Goal: Task Accomplishment & Management: Complete application form

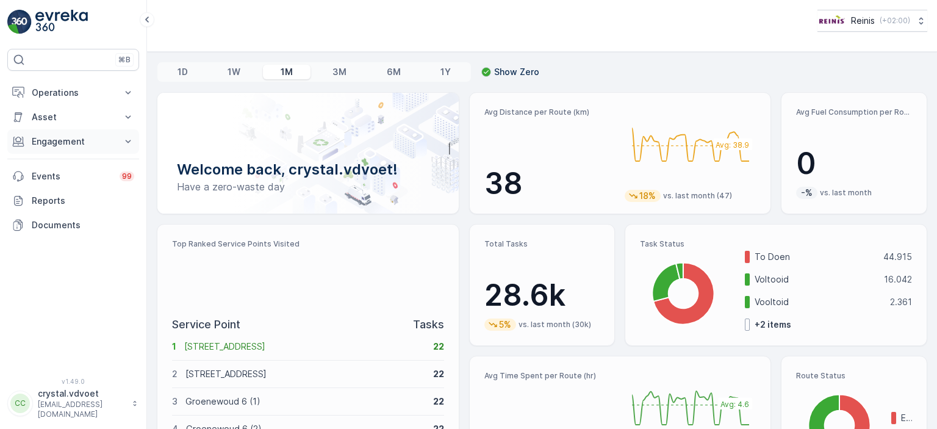
click at [118, 143] on button "Engagement" at bounding box center [73, 141] width 132 height 24
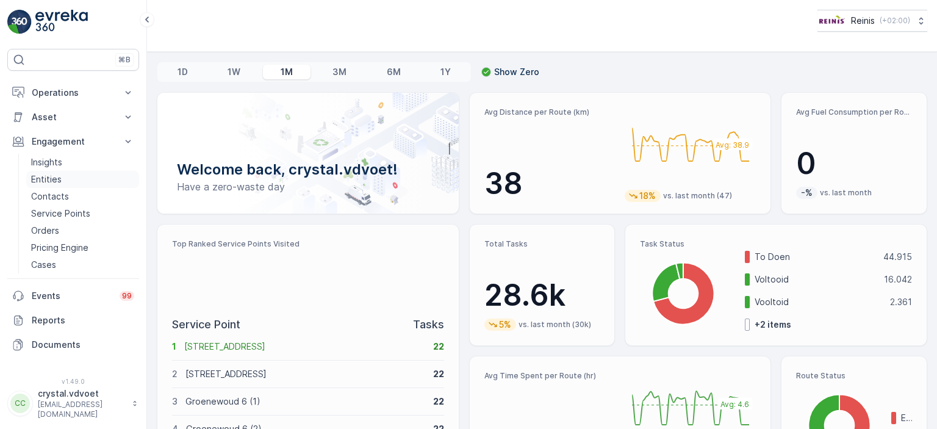
click at [49, 180] on p "Entities" at bounding box center [46, 179] width 30 height 12
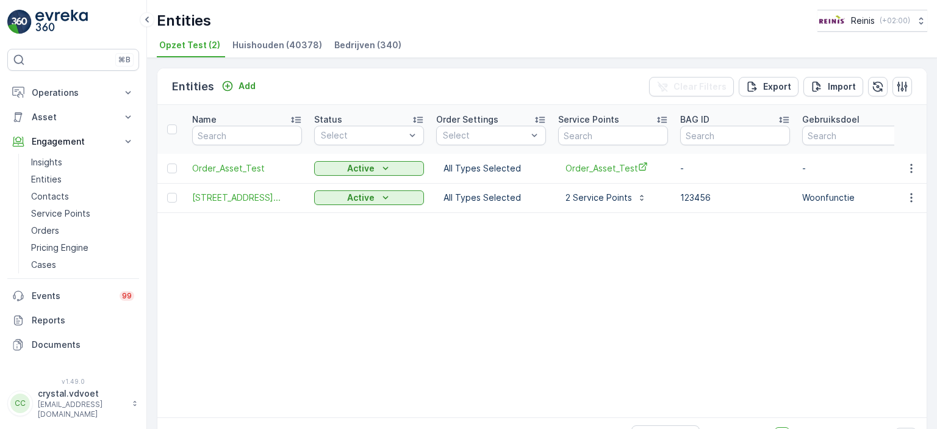
click at [359, 49] on span "Bedrijven (340)" at bounding box center [367, 45] width 67 height 12
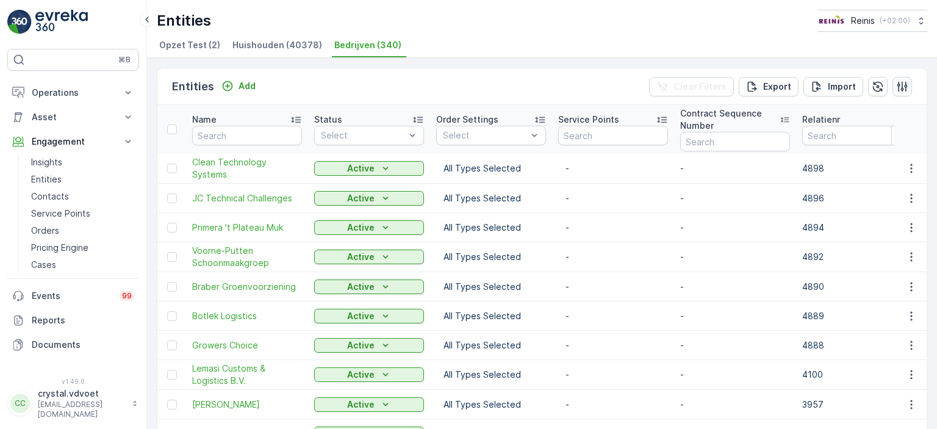
click at [901, 85] on icon "button" at bounding box center [902, 86] width 10 height 10
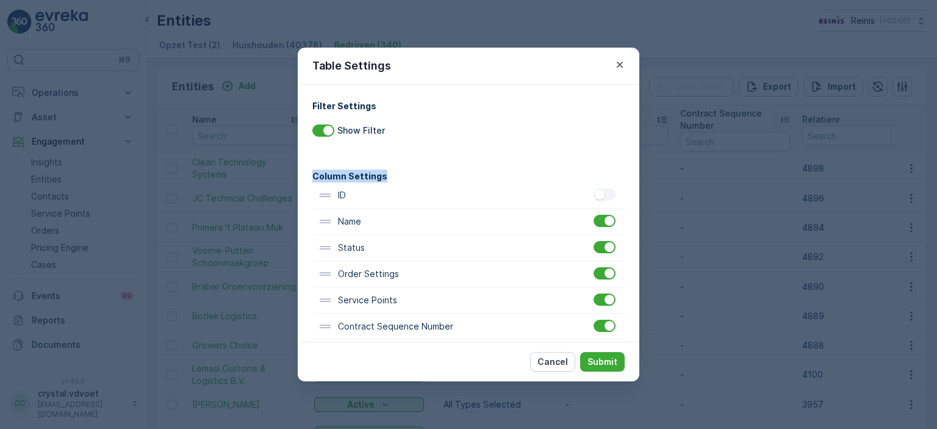
drag, startPoint x: 640, startPoint y: 99, endPoint x: 641, endPoint y: 170, distance: 70.8
click at [641, 170] on div "Table Settings Filter Settings Show Filter Column Settings ID Name Status Order…" at bounding box center [468, 214] width 937 height 429
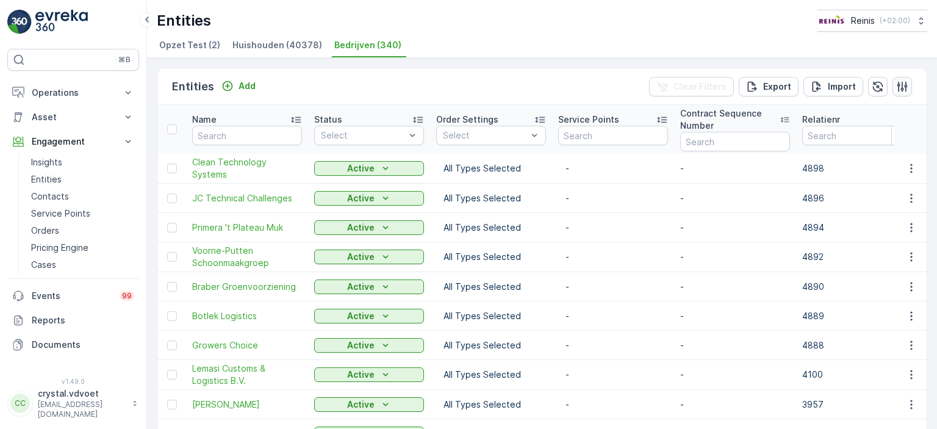
click at [896, 82] on icon "button" at bounding box center [902, 86] width 12 height 12
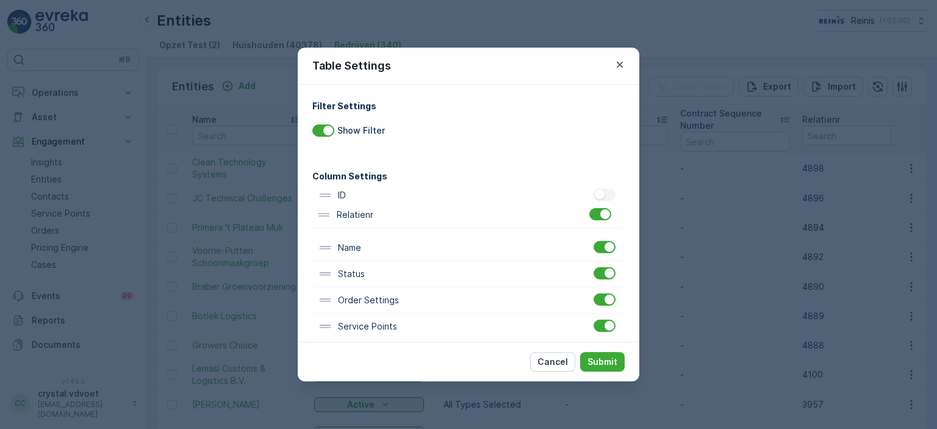
drag, startPoint x: 420, startPoint y: 269, endPoint x: 418, endPoint y: 218, distance: 51.3
click at [418, 218] on div "ID Name Status Order Settings Service Points Contract Sequence Number Relatienr…" at bounding box center [468, 300] width 312 height 236
click at [602, 357] on p "Submit" at bounding box center [602, 362] width 30 height 12
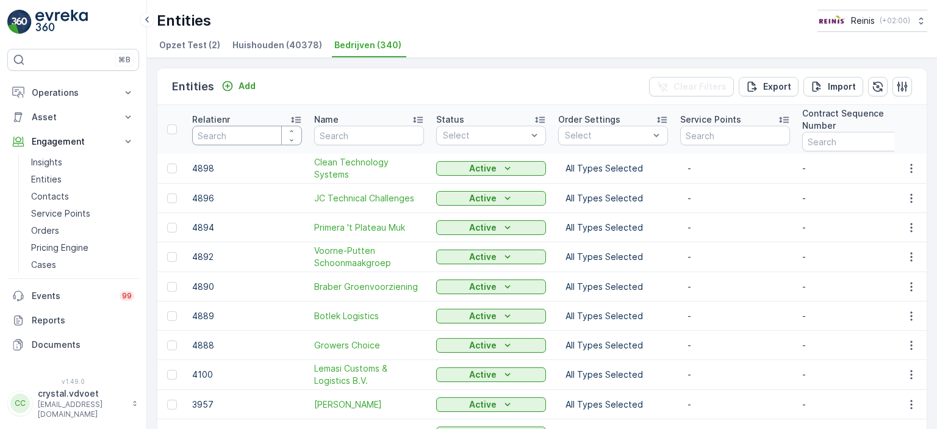
click at [229, 131] on input "number" at bounding box center [247, 136] width 110 height 20
type input "3139"
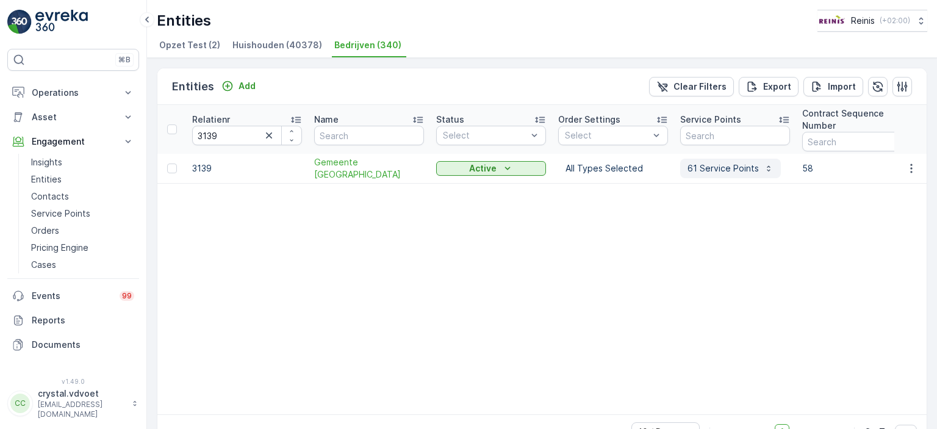
click at [710, 173] on p "61 Service Points" at bounding box center [722, 168] width 71 height 12
click at [363, 168] on span "Gemeente Nissewaard" at bounding box center [369, 168] width 110 height 24
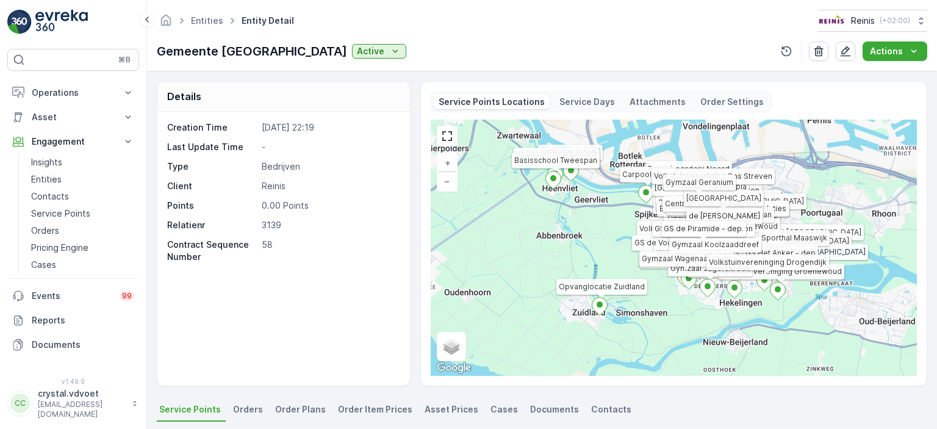
click at [923, 145] on div "Service Points Locations Service Days Attachments Order Settings Marimba Paus J…" at bounding box center [673, 233] width 507 height 305
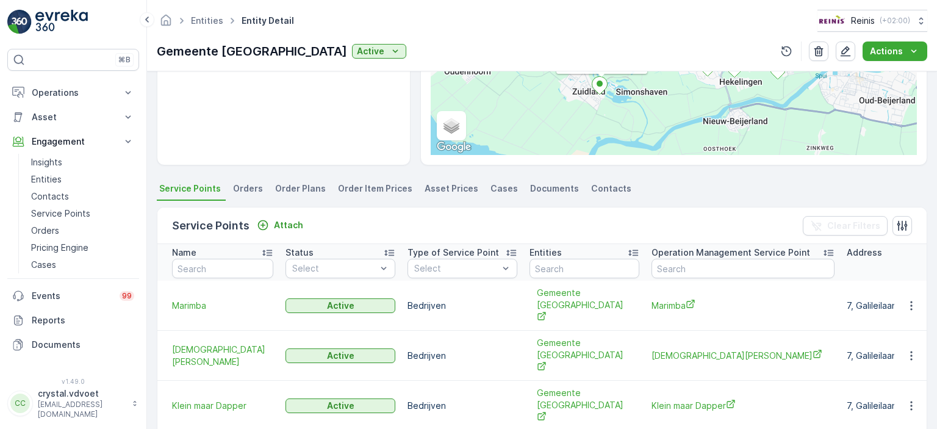
scroll to position [222, 0]
click at [931, 176] on div "Details Creation Time 06.01.2024 22:19 Last Update Time - Type Bedrijven Client…" at bounding box center [542, 249] width 790 height 357
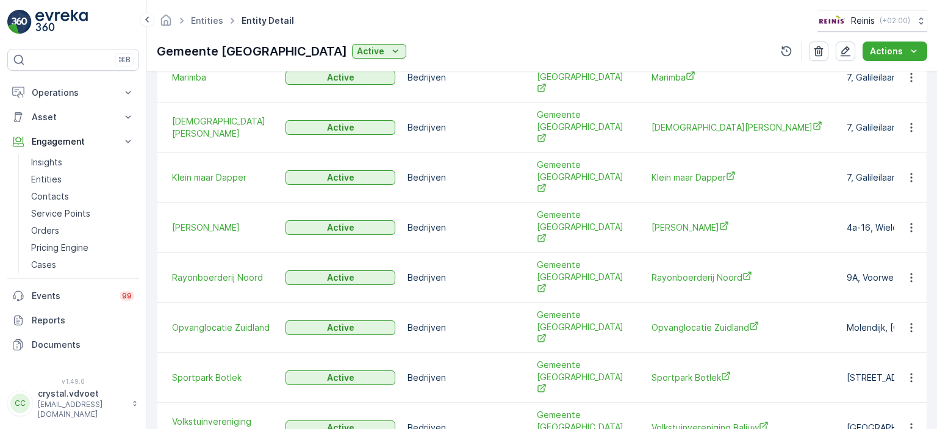
scroll to position [449, 0]
click at [685, 270] on span "Rayonboerderij Noord" at bounding box center [742, 276] width 183 height 13
click at [202, 16] on link "Entities" at bounding box center [207, 20] width 32 height 10
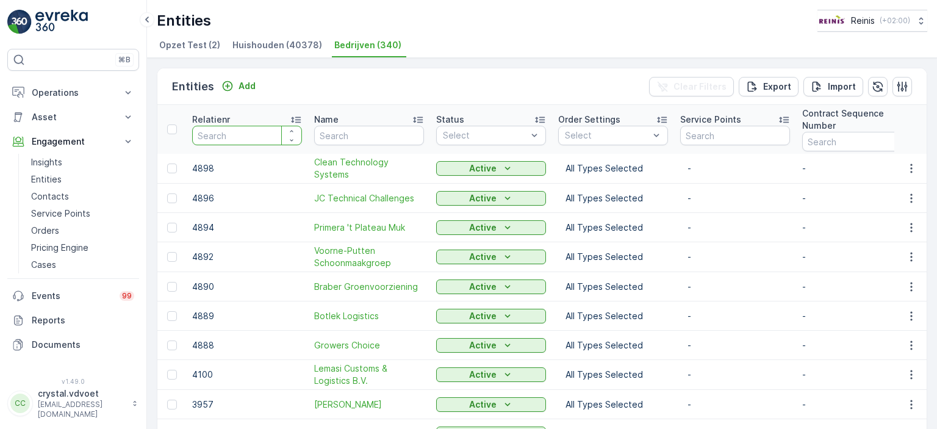
click at [230, 133] on input "number" at bounding box center [247, 136] width 110 height 20
type input "3139"
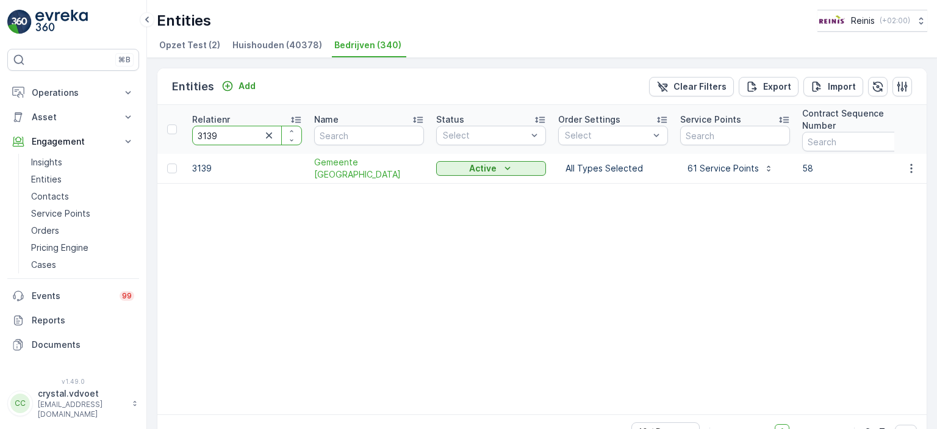
click at [230, 133] on input "3139" at bounding box center [247, 136] width 110 height 20
click at [206, 165] on td "3139" at bounding box center [247, 169] width 122 height 30
click at [381, 164] on span "Gemeente Nissewaard" at bounding box center [369, 168] width 110 height 24
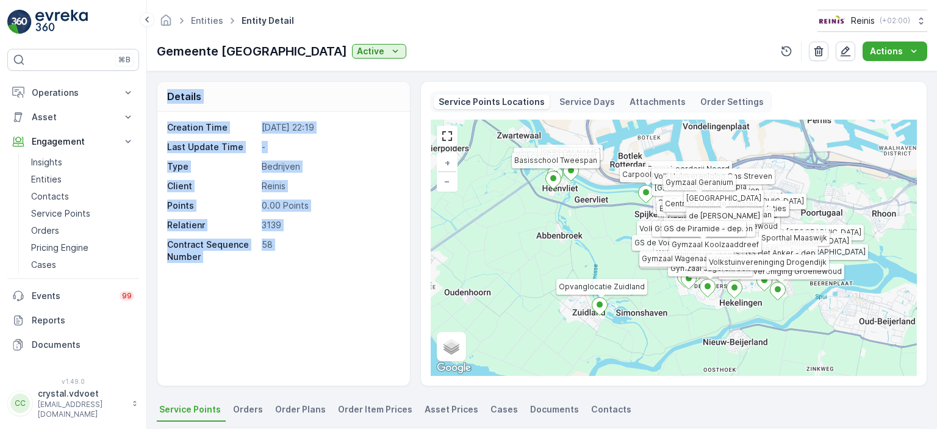
drag, startPoint x: 935, startPoint y: 45, endPoint x: 936, endPoint y: 85, distance: 40.3
click at [936, 85] on div "Entities Entity Detail Reinis ( +02:00 ) Gemeente Nissewaard Active Actions Det…" at bounding box center [542, 214] width 790 height 429
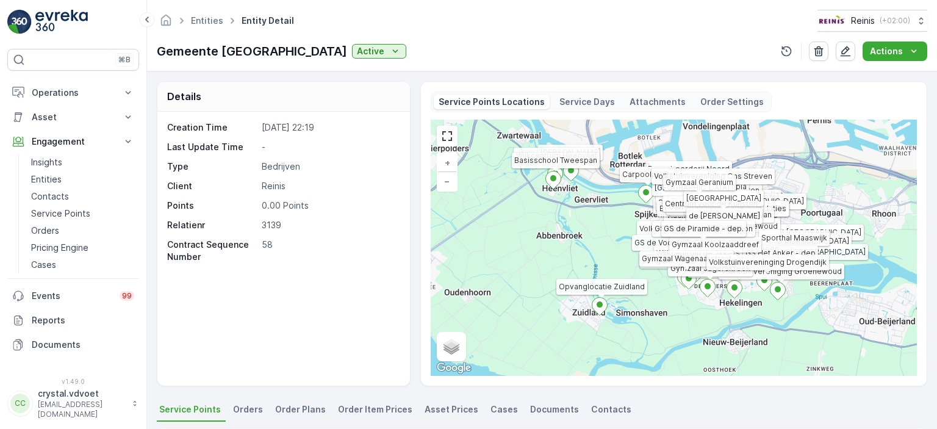
click at [442, 65] on div "Entities Entity Detail Reinis ( +02:00 ) Gemeente Nissewaard Active Actions" at bounding box center [542, 35] width 790 height 71
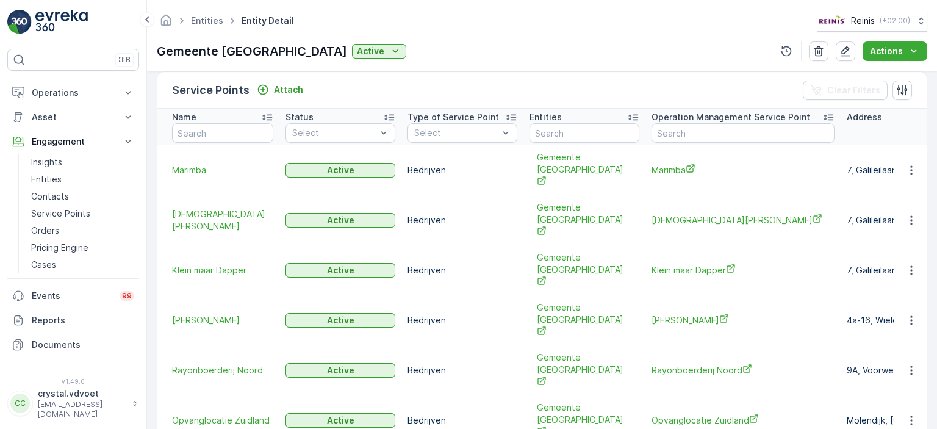
scroll to position [358, 0]
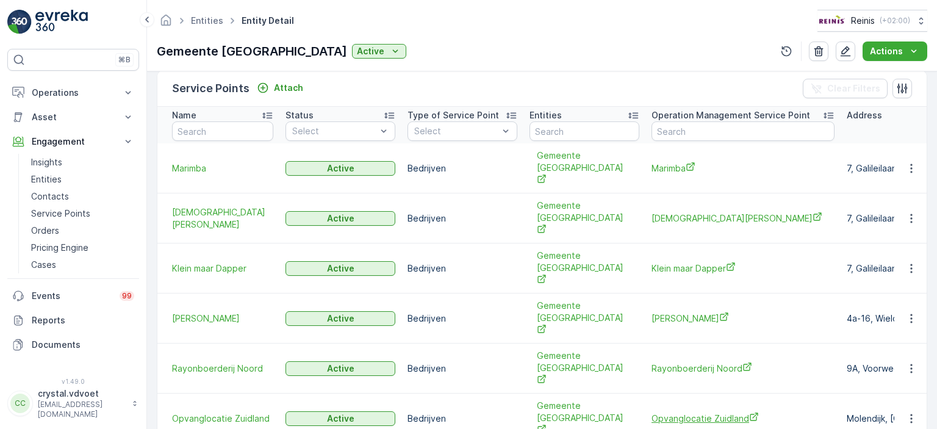
click at [671, 412] on span "Opvanglocatie Zuidland" at bounding box center [742, 418] width 183 height 13
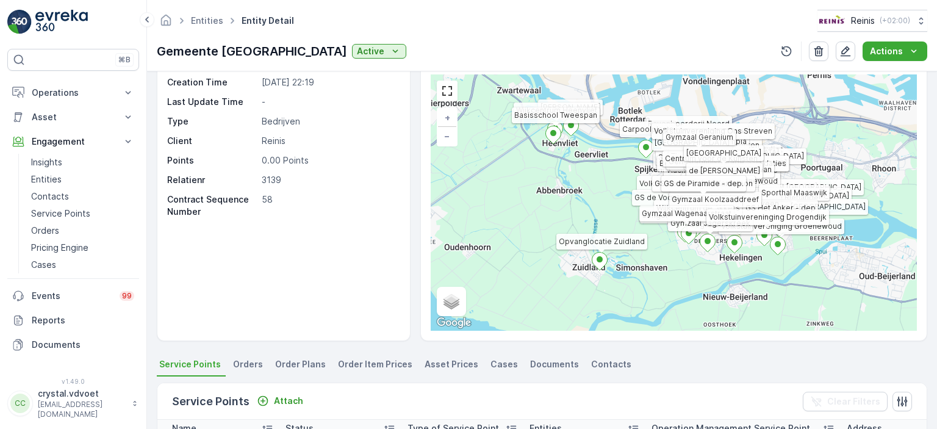
scroll to position [0, 0]
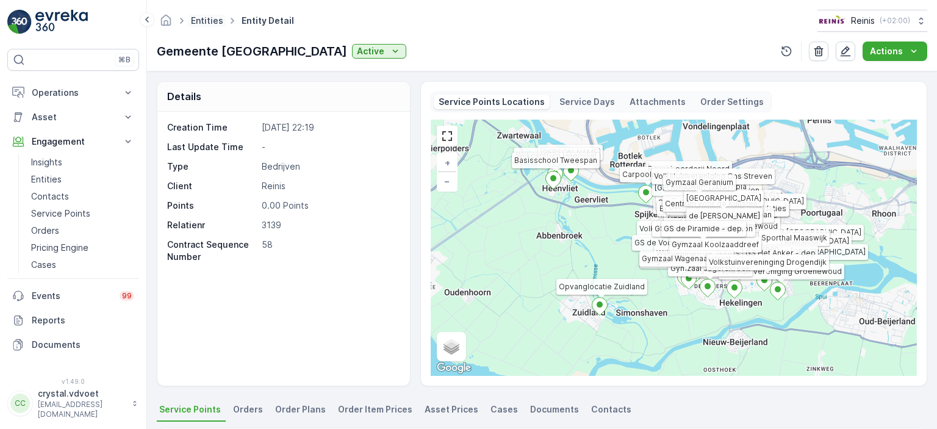
click at [215, 18] on link "Entities" at bounding box center [207, 20] width 32 height 10
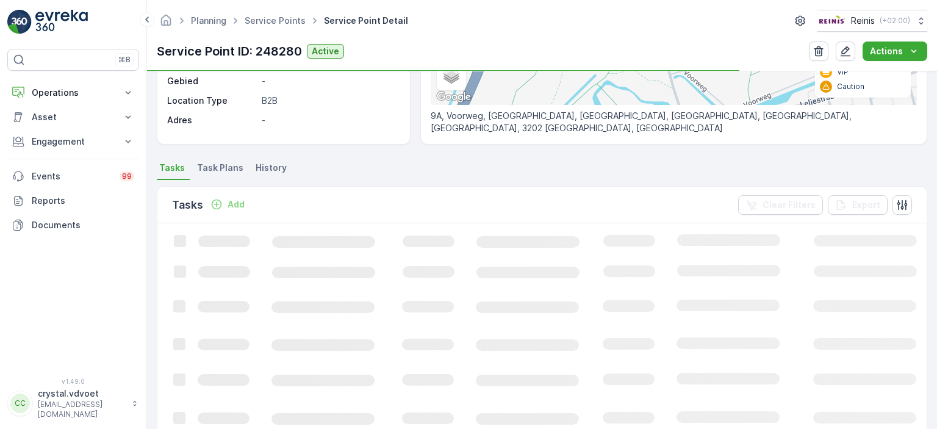
scroll to position [243, 0]
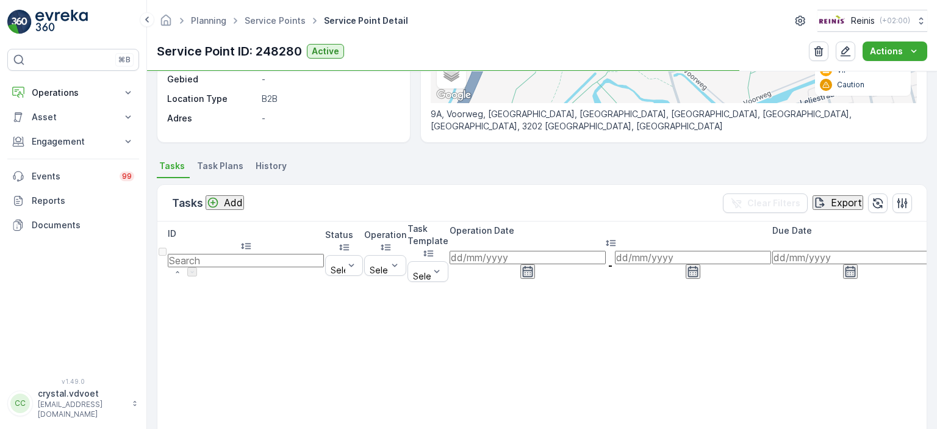
click at [227, 201] on p "Add" at bounding box center [233, 202] width 19 height 11
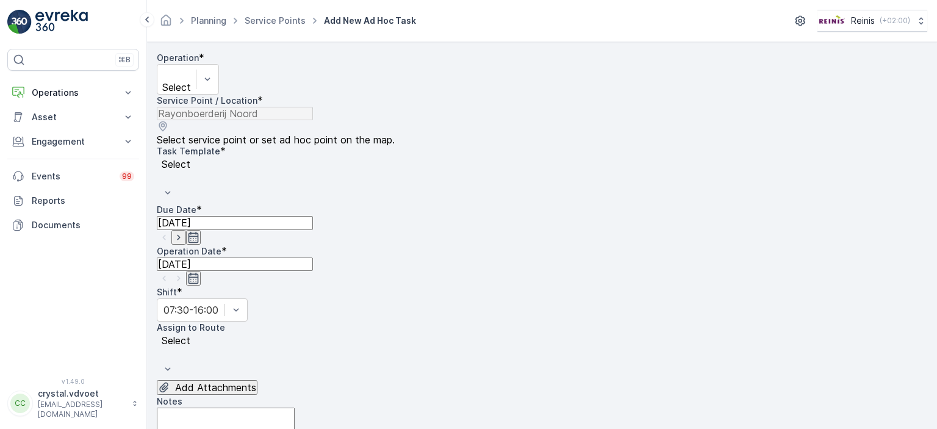
drag, startPoint x: 934, startPoint y: 118, endPoint x: 936, endPoint y: 199, distance: 81.7
click at [936, 199] on form "Operation * Select Service Point / Location * Select service point or set ad ho…" at bounding box center [542, 235] width 790 height 387
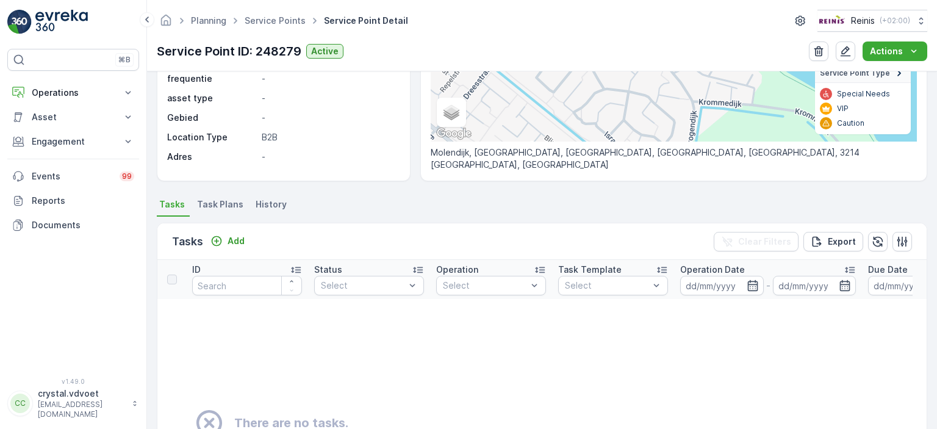
scroll to position [210, 0]
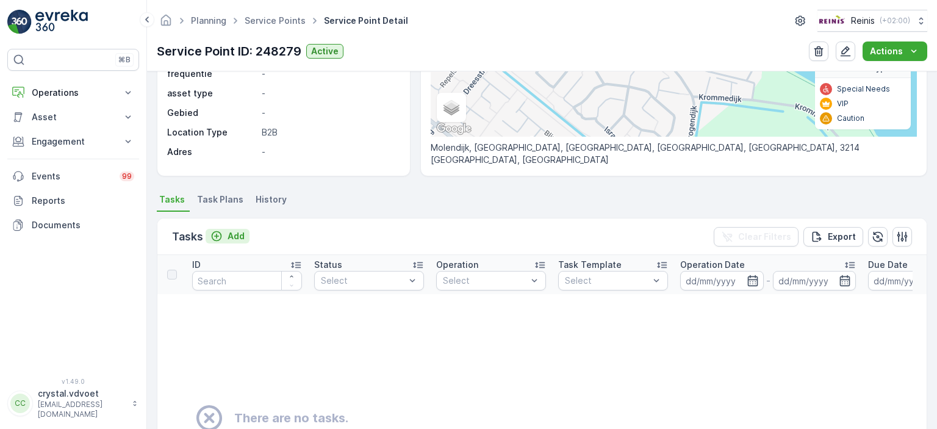
click at [218, 238] on icon "Add" at bounding box center [216, 236] width 12 height 12
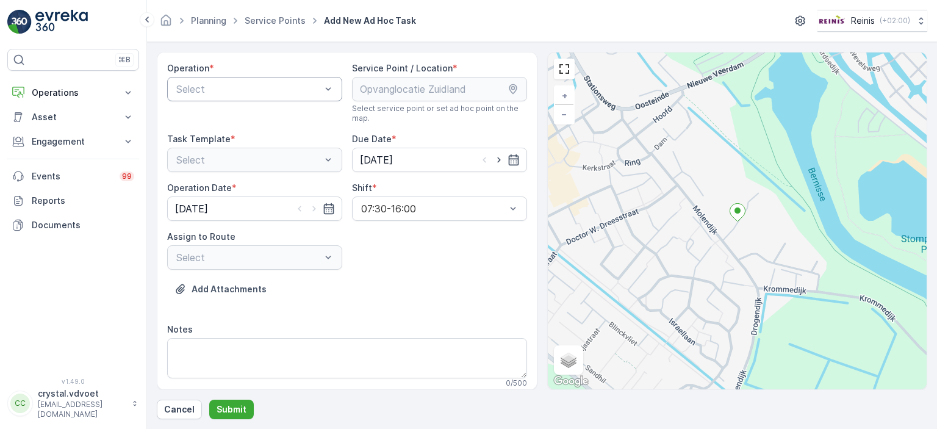
click at [205, 85] on div at bounding box center [248, 89] width 147 height 11
type input "O"
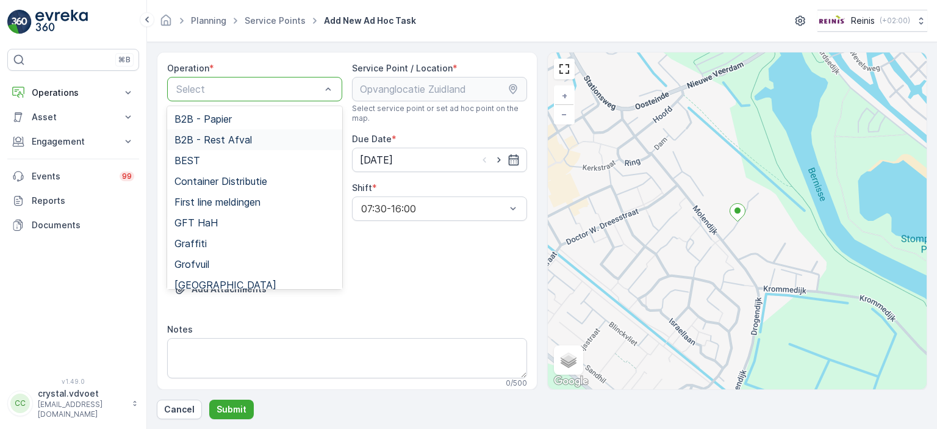
click at [246, 141] on span "B2B - Rest Afval" at bounding box center [212, 139] width 77 height 11
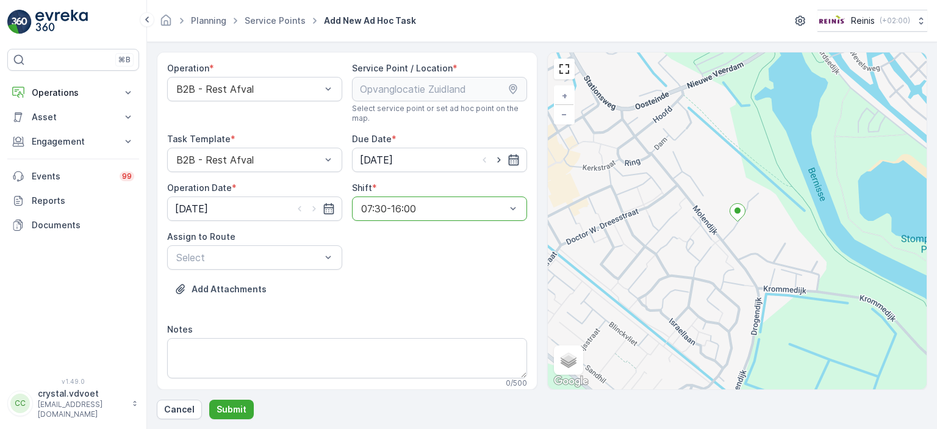
drag, startPoint x: 507, startPoint y: 204, endPoint x: 513, endPoint y: 161, distance: 43.7
click at [513, 161] on icon "button" at bounding box center [513, 160] width 12 height 12
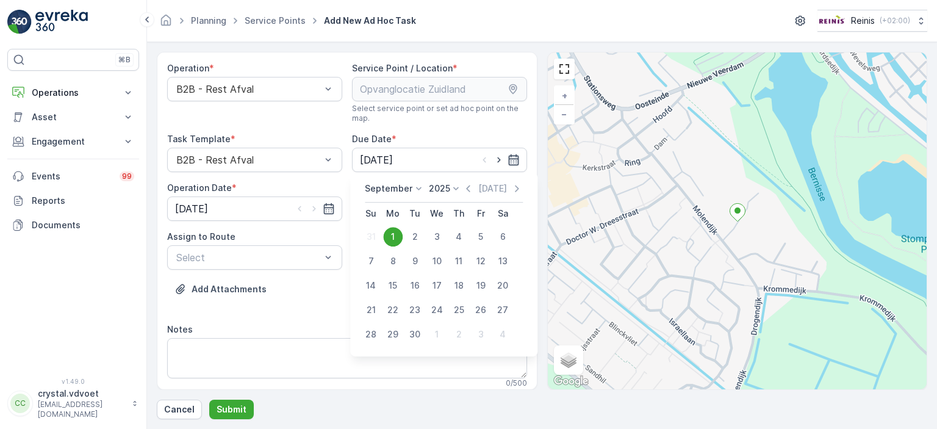
click at [513, 161] on icon "button" at bounding box center [513, 160] width 12 height 12
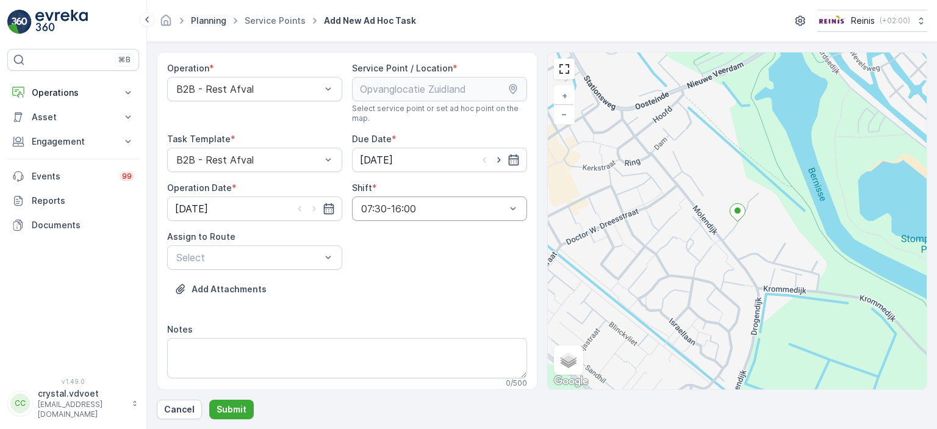
click at [221, 18] on link "Planning" at bounding box center [208, 20] width 35 height 10
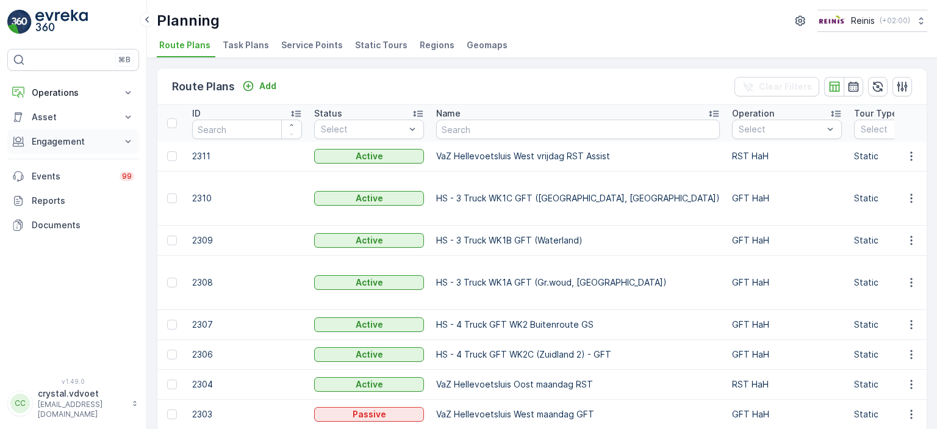
click at [79, 141] on p "Engagement" at bounding box center [73, 141] width 83 height 12
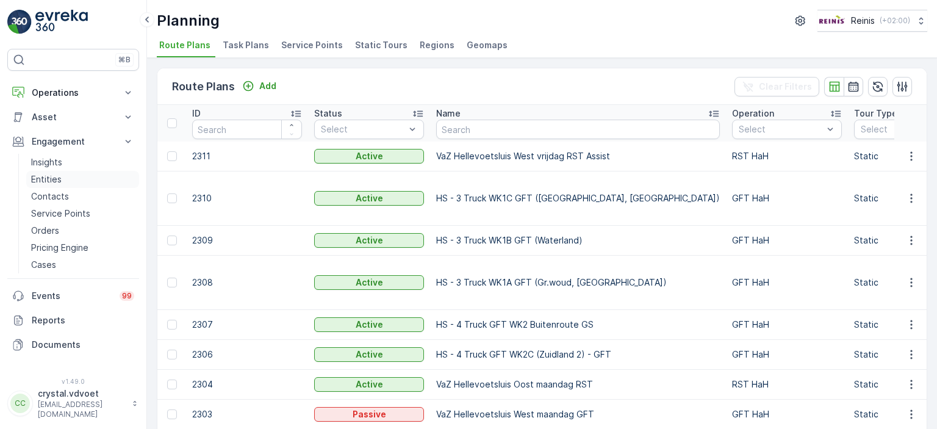
click at [54, 176] on p "Entities" at bounding box center [46, 179] width 30 height 12
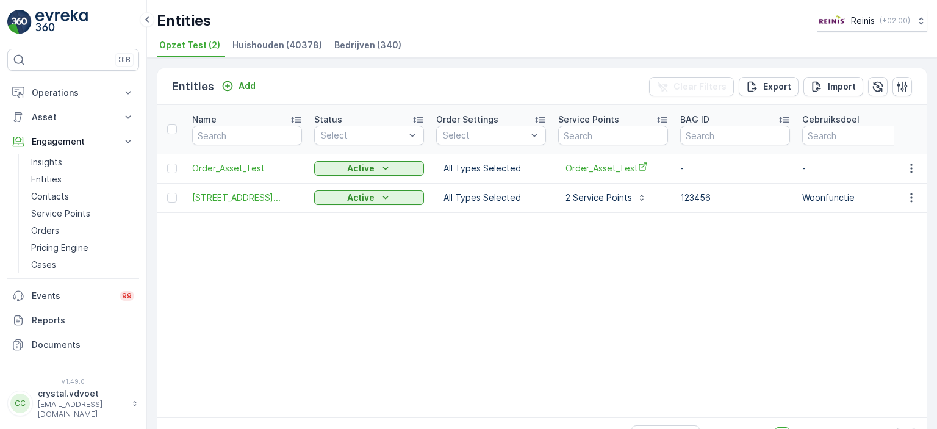
click at [348, 40] on span "Bedrijven (340)" at bounding box center [367, 45] width 67 height 12
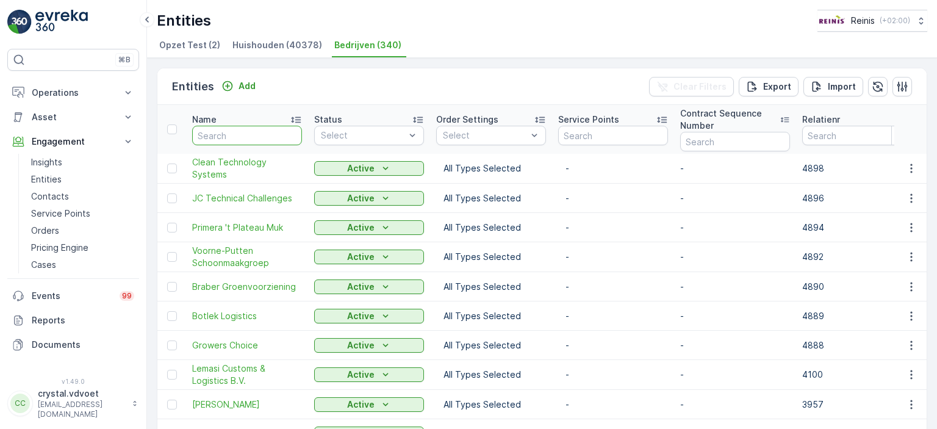
click at [214, 133] on input "text" at bounding box center [247, 136] width 110 height 20
type input "3139"
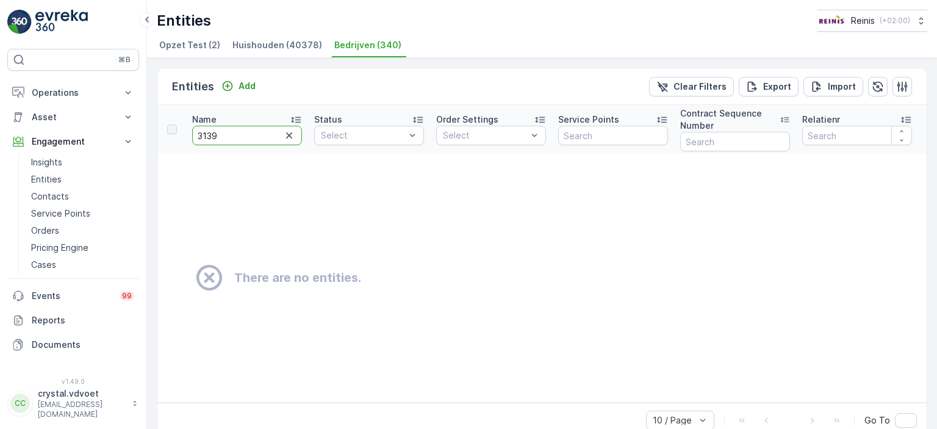
click at [241, 135] on input "3139" at bounding box center [247, 136] width 110 height 20
click at [59, 177] on p "Entities" at bounding box center [46, 179] width 30 height 12
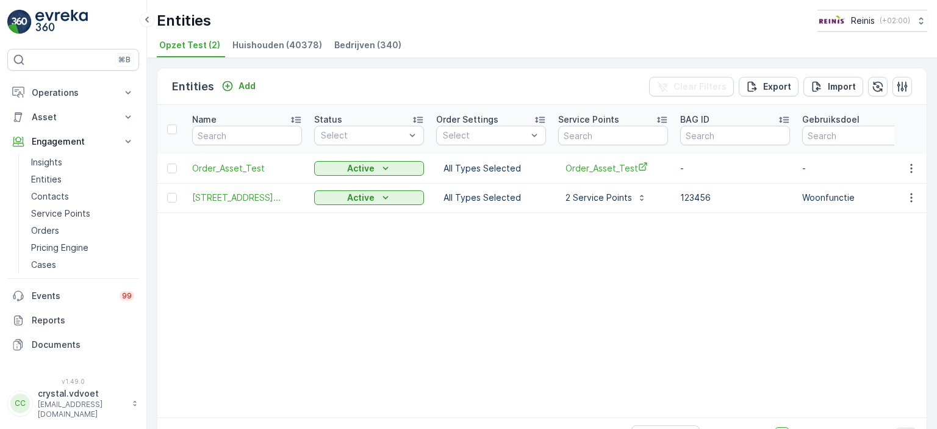
click at [344, 45] on span "Bedrijven (340)" at bounding box center [367, 45] width 67 height 12
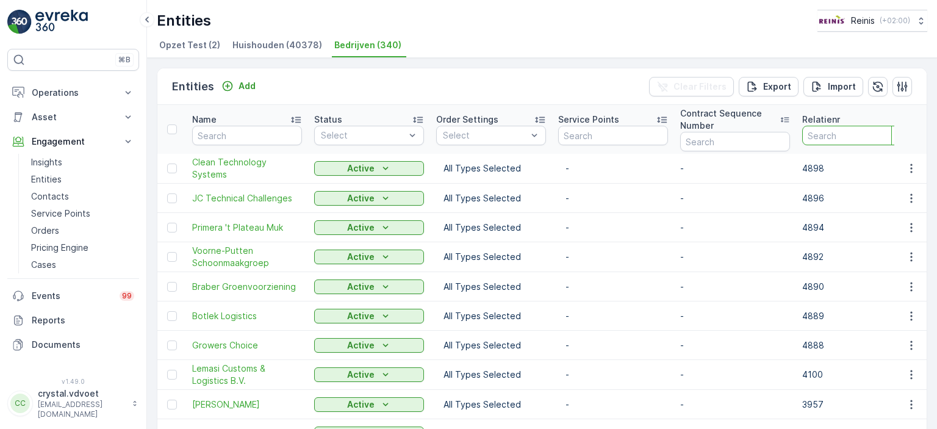
click at [848, 130] on input "number" at bounding box center [857, 136] width 110 height 20
type input "3139"
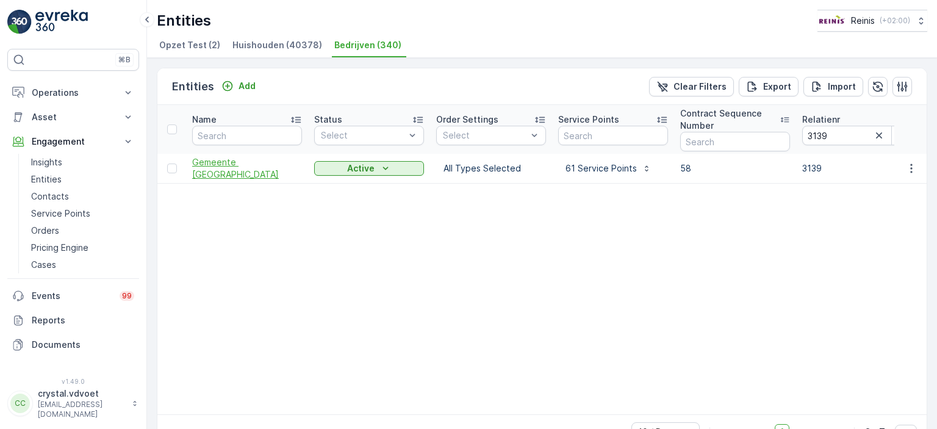
click at [227, 165] on span "Gemeente Nissewaard" at bounding box center [247, 168] width 110 height 24
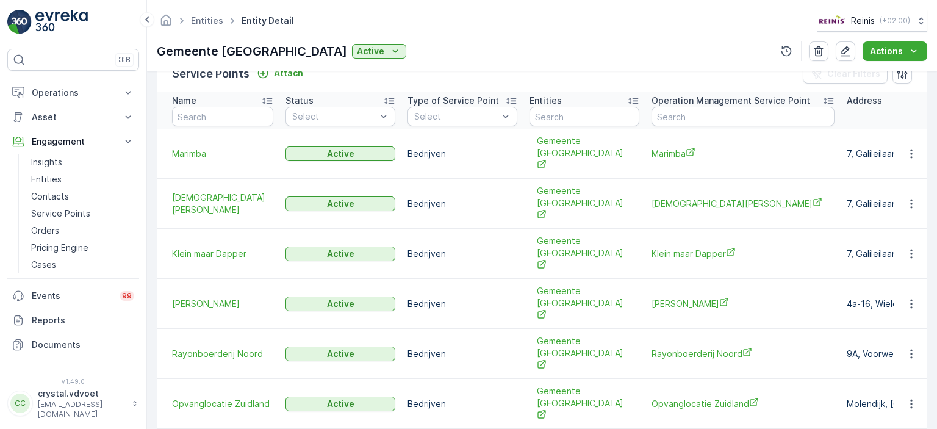
scroll to position [379, 0]
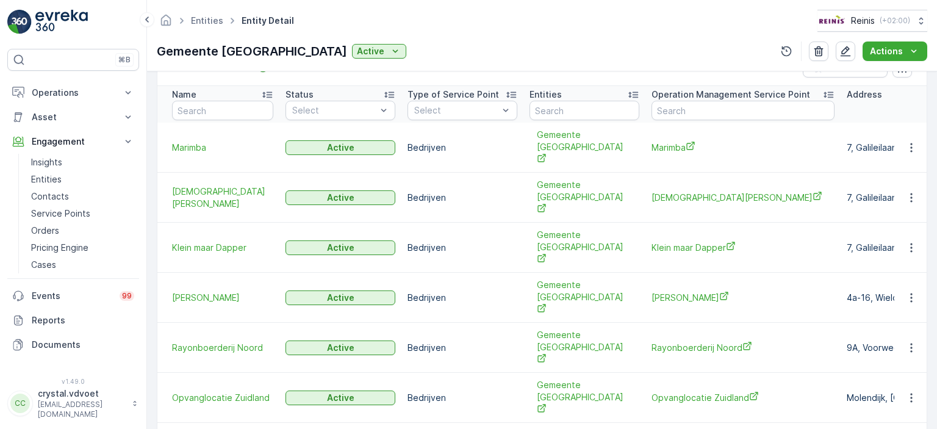
click at [615, 325] on div "Gemeente Nissewaard" at bounding box center [584, 347] width 110 height 45
click at [673, 341] on span "Rayonboerderij Noord" at bounding box center [742, 347] width 183 height 13
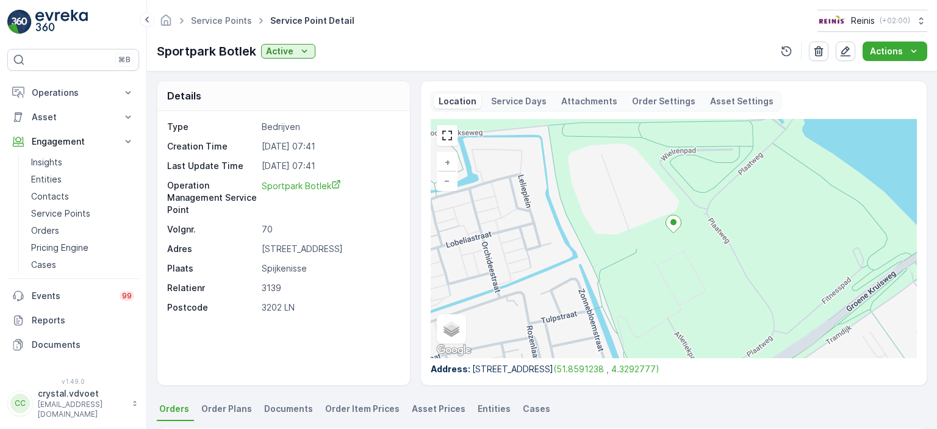
scroll to position [2, 0]
click at [225, 21] on link "Service Points" at bounding box center [221, 20] width 61 height 10
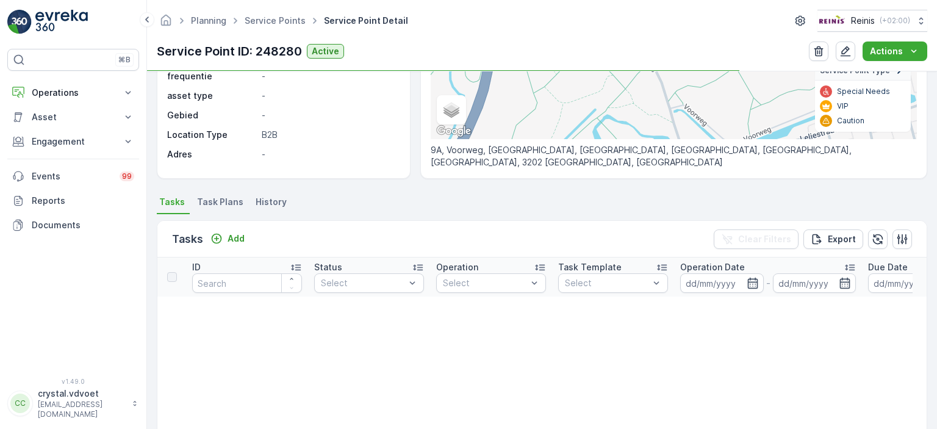
scroll to position [206, 0]
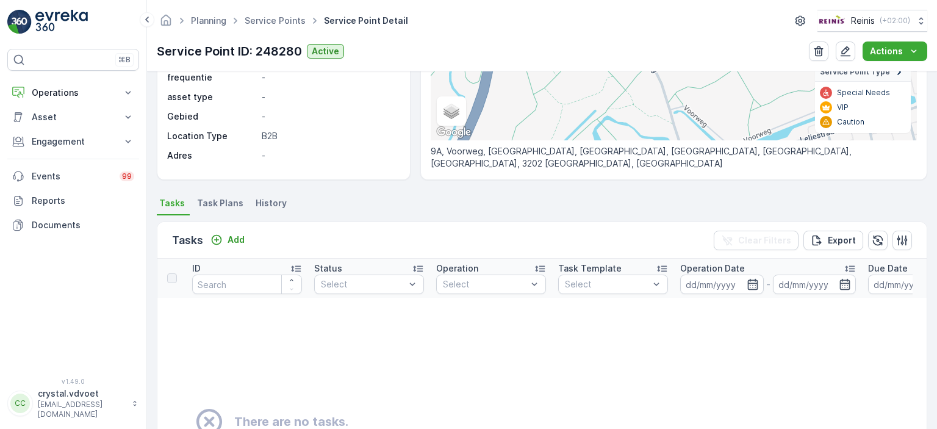
click at [218, 201] on span "Task Plans" at bounding box center [220, 203] width 46 height 12
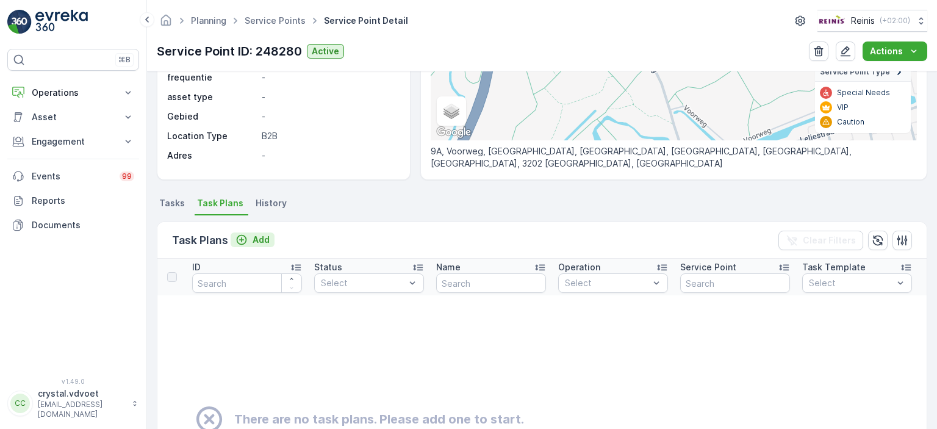
click at [244, 242] on icon "Add" at bounding box center [242, 240] width 10 height 10
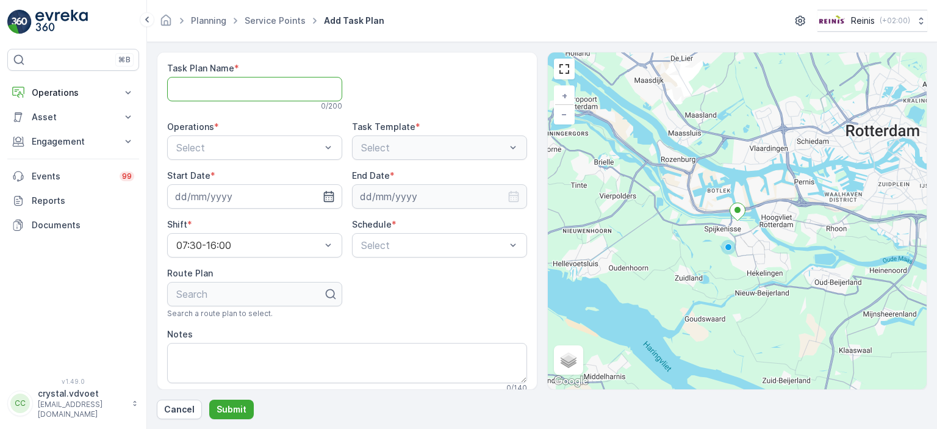
click at [177, 82] on Name "Task Plan Name" at bounding box center [254, 89] width 175 height 24
type Name "Opvanglocatie Zuidland"
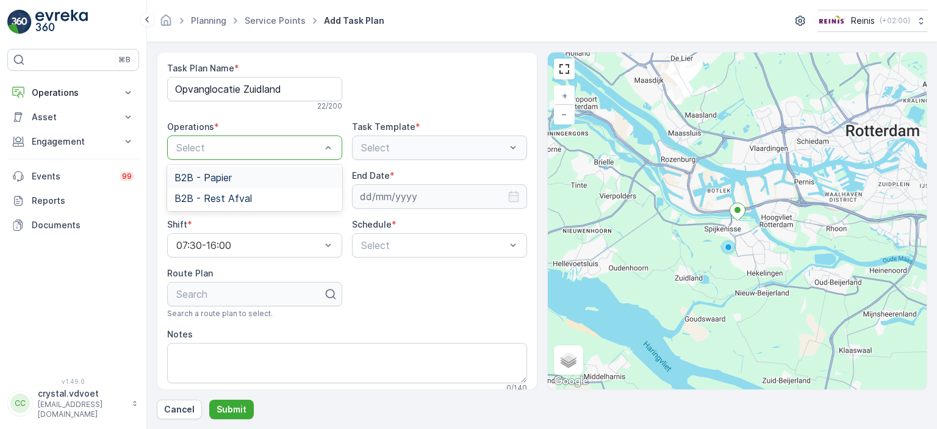
click at [288, 151] on div at bounding box center [248, 147] width 147 height 11
click at [274, 193] on div "B2B - Rest Afval" at bounding box center [254, 198] width 160 height 11
click at [323, 196] on icon "button" at bounding box center [328, 196] width 10 height 11
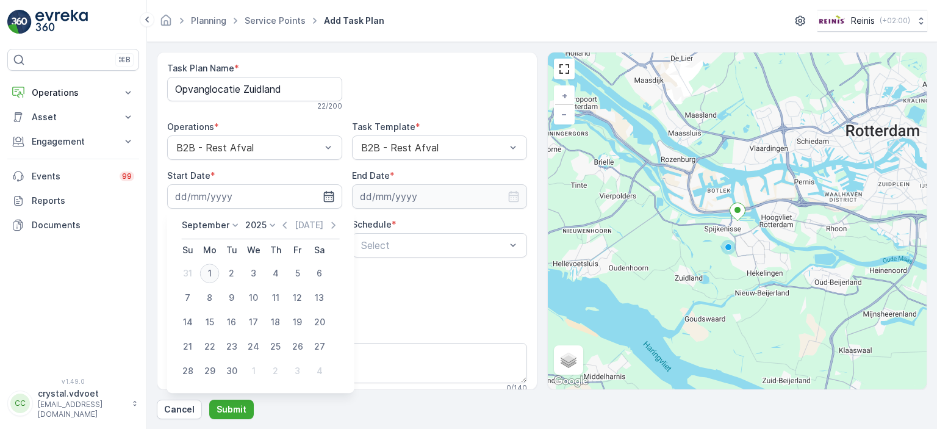
click at [212, 273] on div "1" at bounding box center [210, 273] width 20 height 20
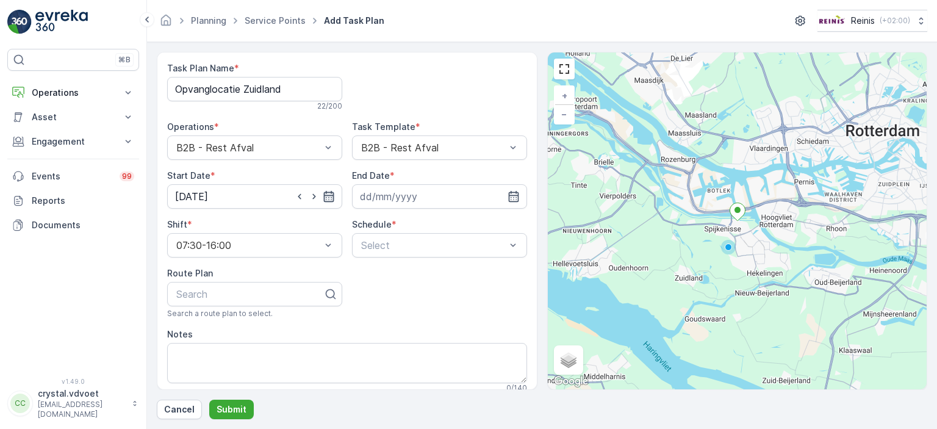
click at [327, 195] on icon "button" at bounding box center [328, 196] width 10 height 11
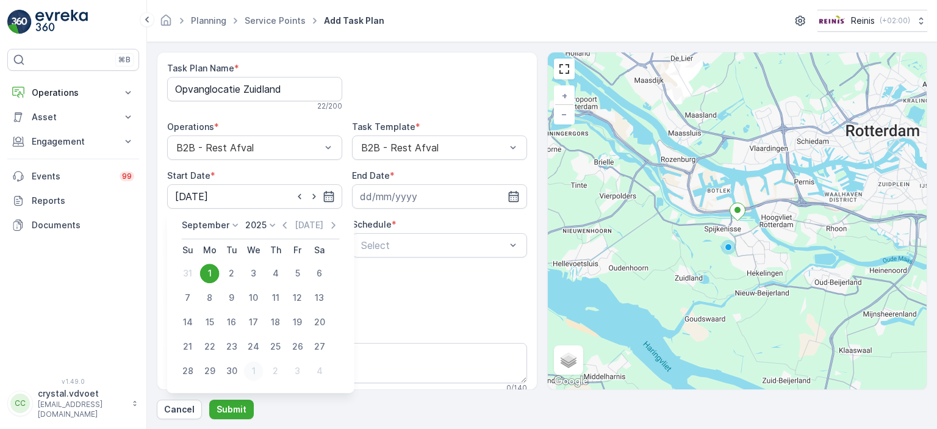
click at [255, 373] on div "1" at bounding box center [254, 371] width 20 height 20
type input "[DATE]"
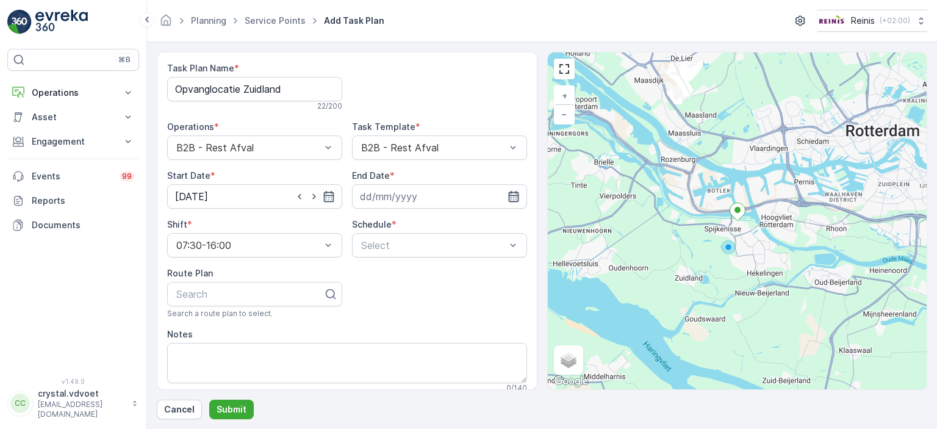
click at [508, 199] on icon "button" at bounding box center [513, 196] width 12 height 12
click at [413, 225] on icon at bounding box center [418, 225] width 12 height 12
drag, startPoint x: 427, startPoint y: 261, endPoint x: 424, endPoint y: 316, distance: 55.5
click at [424, 316] on ul "January February March April May June July August September October November De…" at bounding box center [395, 289] width 61 height 117
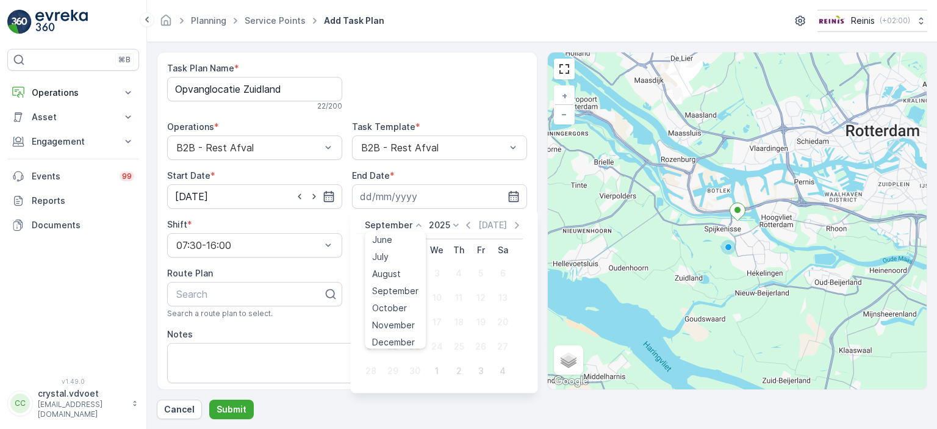
scroll to position [93, 0]
click at [415, 340] on div "December" at bounding box center [393, 337] width 52 height 17
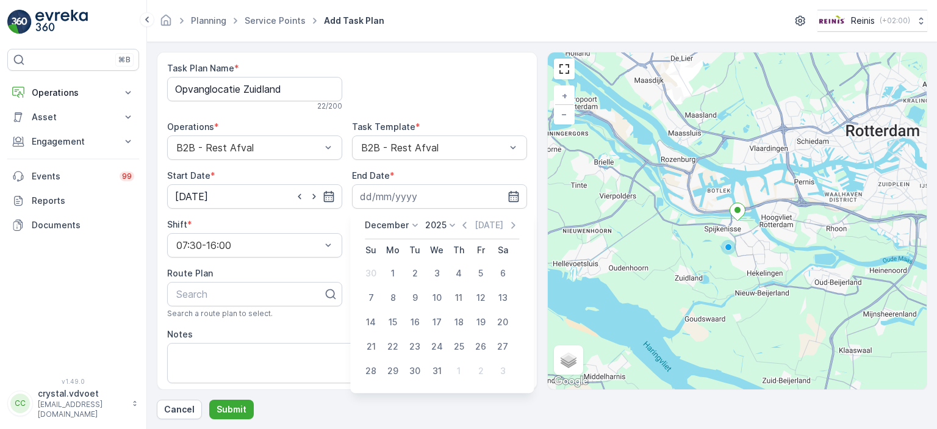
click at [444, 222] on p "2025" at bounding box center [435, 225] width 21 height 12
click at [441, 340] on span "2030" at bounding box center [442, 337] width 21 height 12
click at [412, 370] on div "31" at bounding box center [415, 371] width 20 height 20
type input "[DATE]"
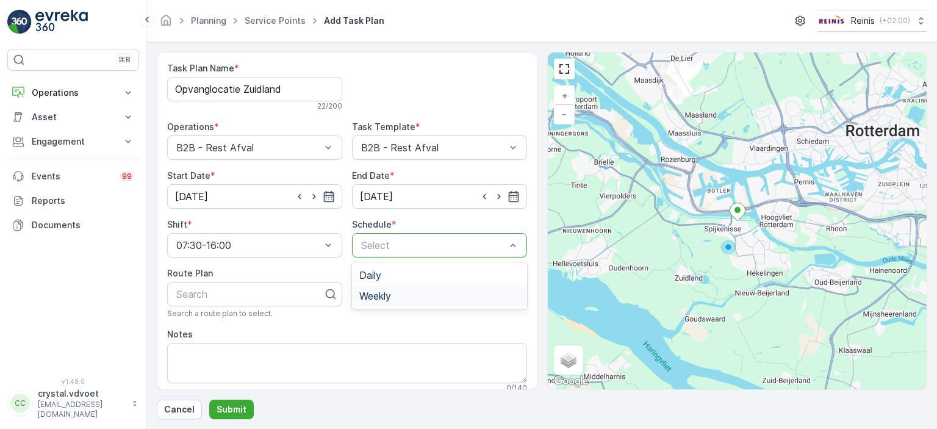
click at [422, 288] on div "Weekly" at bounding box center [439, 295] width 175 height 21
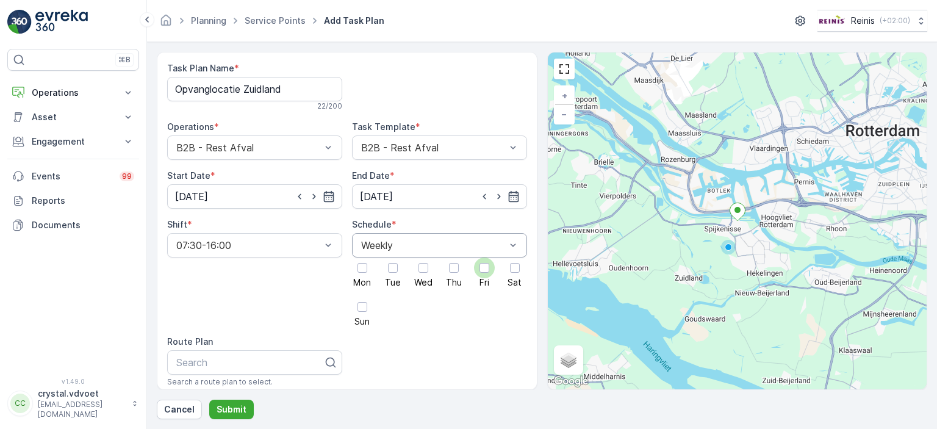
click at [483, 264] on div at bounding box center [484, 268] width 10 height 10
click at [484, 257] on input "Fri" at bounding box center [484, 257] width 0 height 0
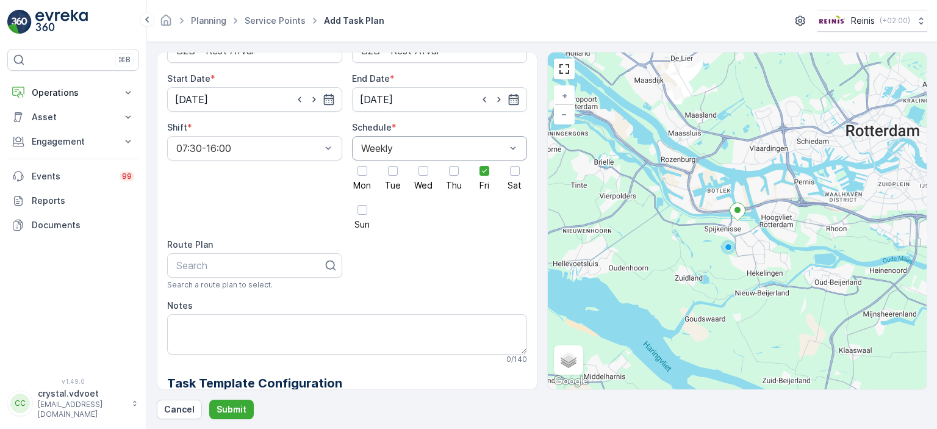
scroll to position [99, 0]
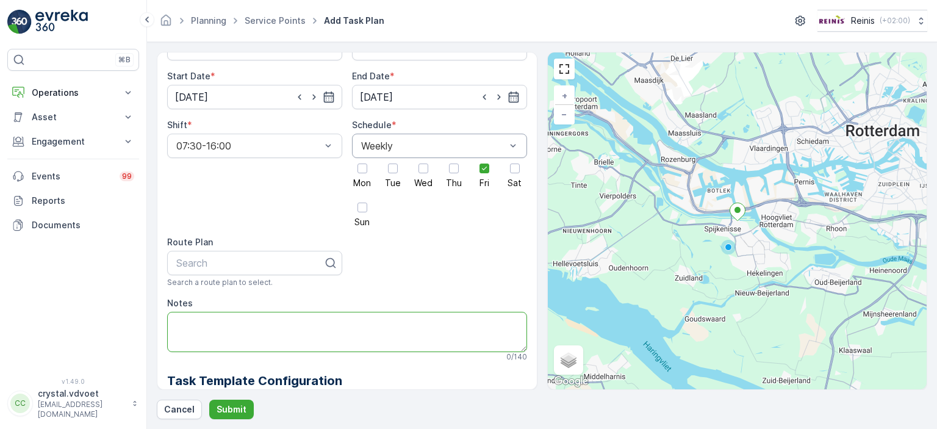
click at [205, 327] on textarea "Notes" at bounding box center [347, 332] width 360 height 40
type textarea "3x 1100 ltr"
click at [232, 410] on p "Submit" at bounding box center [231, 409] width 30 height 12
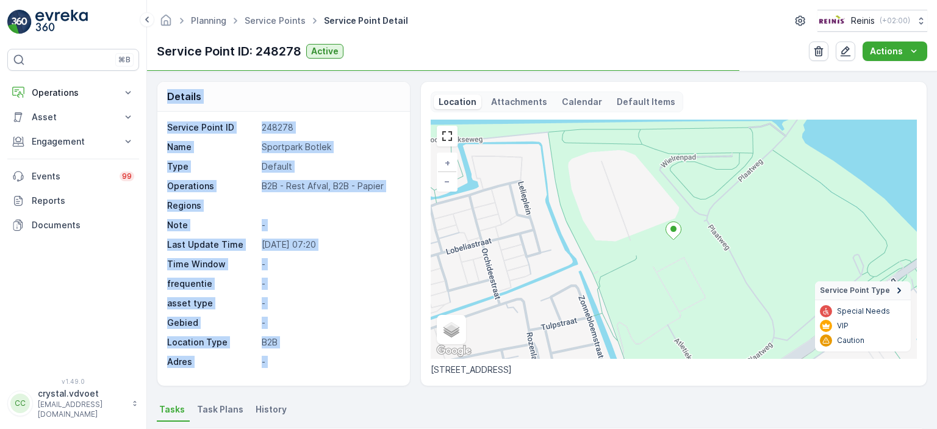
drag, startPoint x: 932, startPoint y: 59, endPoint x: 934, endPoint y: 160, distance: 101.9
click at [934, 160] on div "Planning Service Points Service Point Detail Reinis ( +02:00 ) Service Point ID…" at bounding box center [542, 214] width 790 height 429
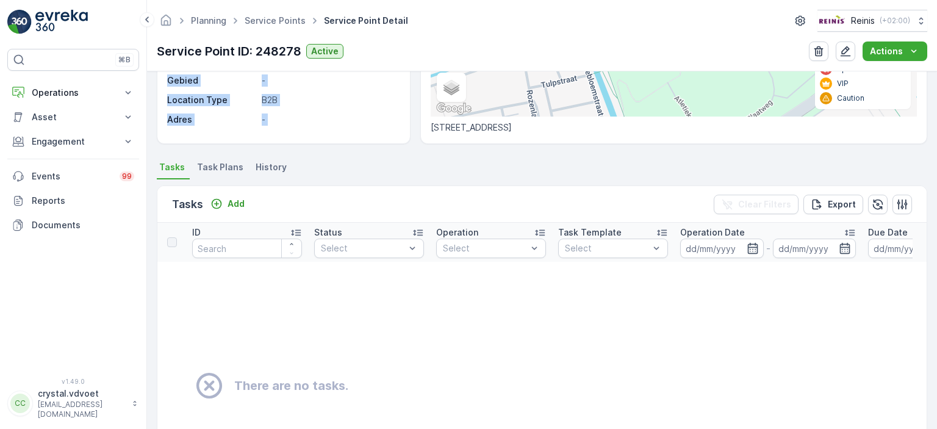
scroll to position [241, 0]
click at [221, 165] on span "Task Plans" at bounding box center [220, 168] width 46 height 12
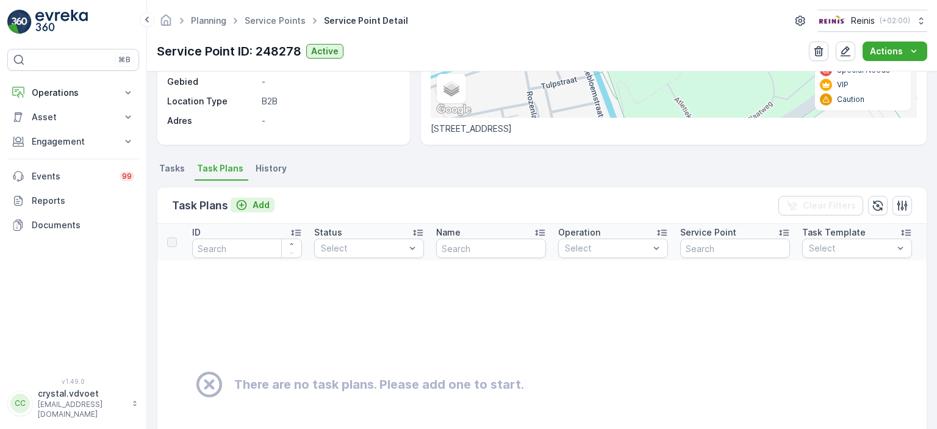
click at [260, 202] on p "Add" at bounding box center [260, 205] width 17 height 12
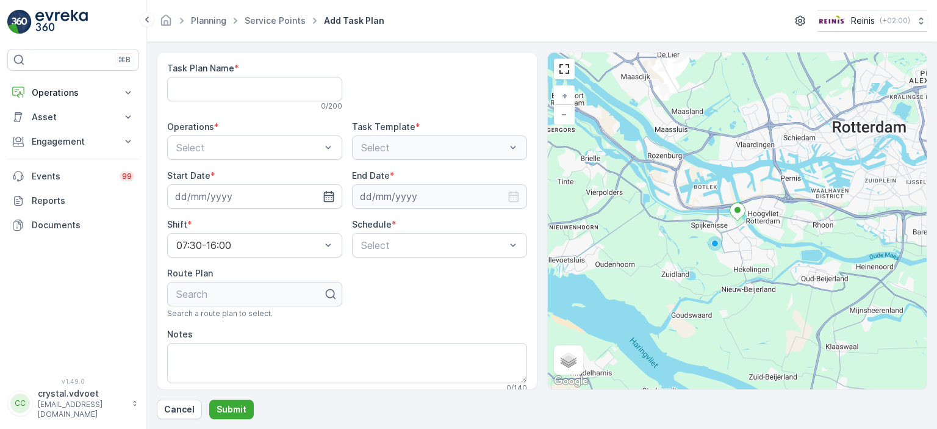
click at [190, 73] on span "Task Plan Name" at bounding box center [200, 68] width 67 height 12
click at [190, 85] on Name "Task Plan Name" at bounding box center [254, 89] width 175 height 24
type Name "Sportpark Botlek"
click at [271, 191] on div "B2B - Rest Afval" at bounding box center [254, 198] width 175 height 21
drag, startPoint x: 271, startPoint y: 191, endPoint x: 321, endPoint y: 190, distance: 50.6
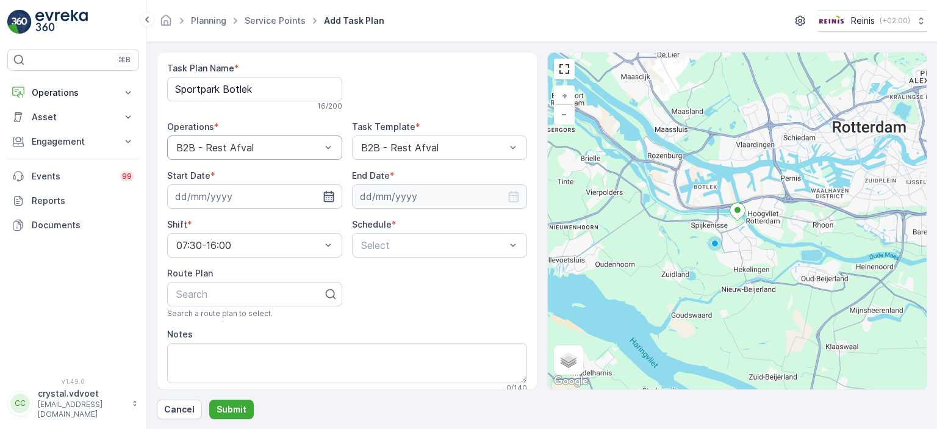
click at [321, 190] on div at bounding box center [254, 196] width 175 height 24
click at [323, 190] on icon "button" at bounding box center [329, 196] width 12 height 12
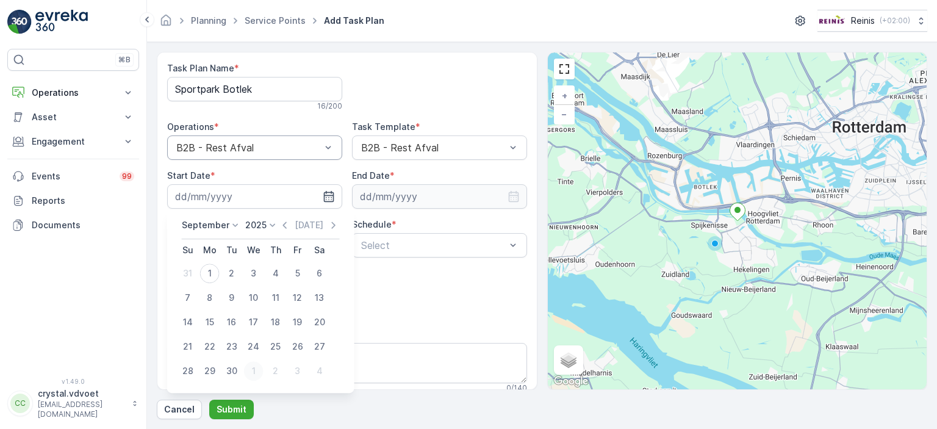
click at [246, 368] on div "1" at bounding box center [254, 371] width 20 height 20
type input "[DATE]"
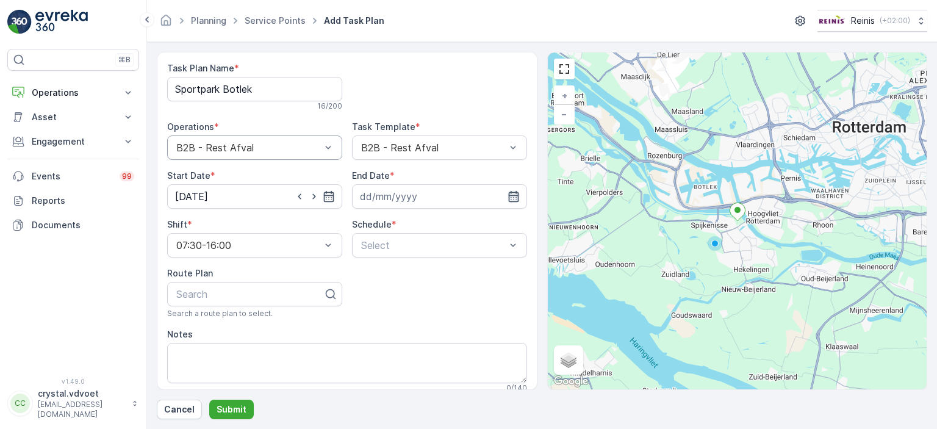
click at [511, 197] on icon "button" at bounding box center [513, 196] width 12 height 12
click at [415, 226] on icon at bounding box center [418, 225] width 12 height 12
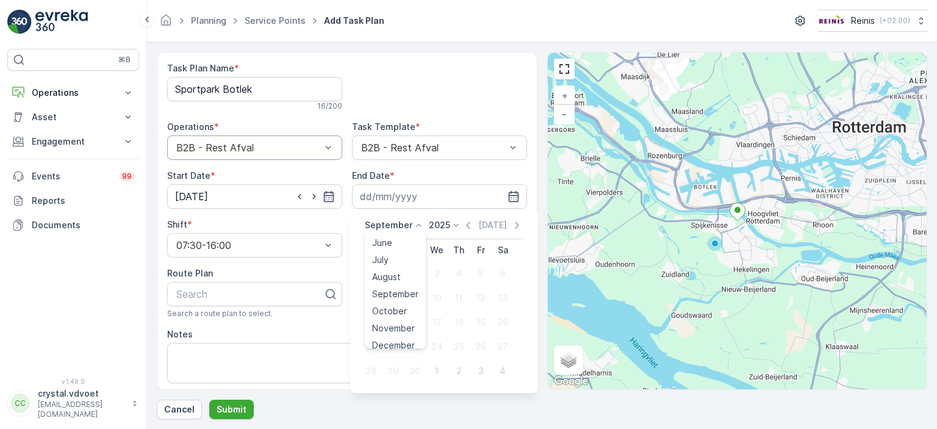
scroll to position [93, 0]
click at [402, 336] on span "December" at bounding box center [393, 337] width 43 height 12
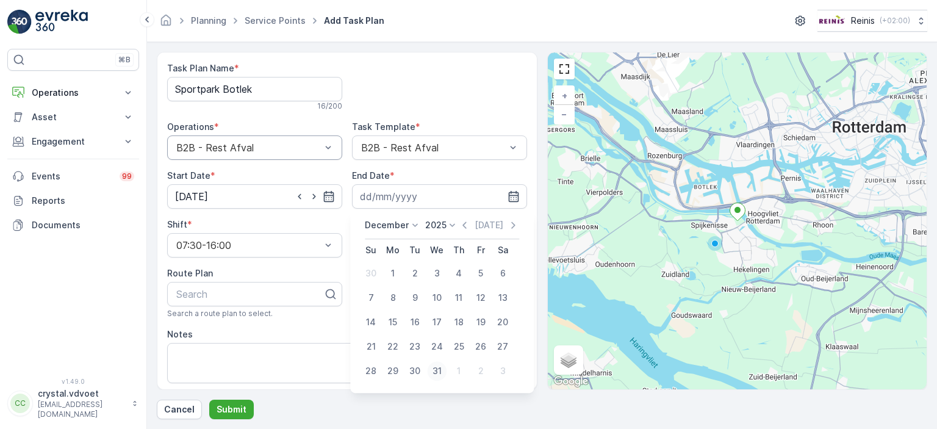
click at [434, 373] on div "31" at bounding box center [437, 371] width 20 height 20
type input "[DATE]"
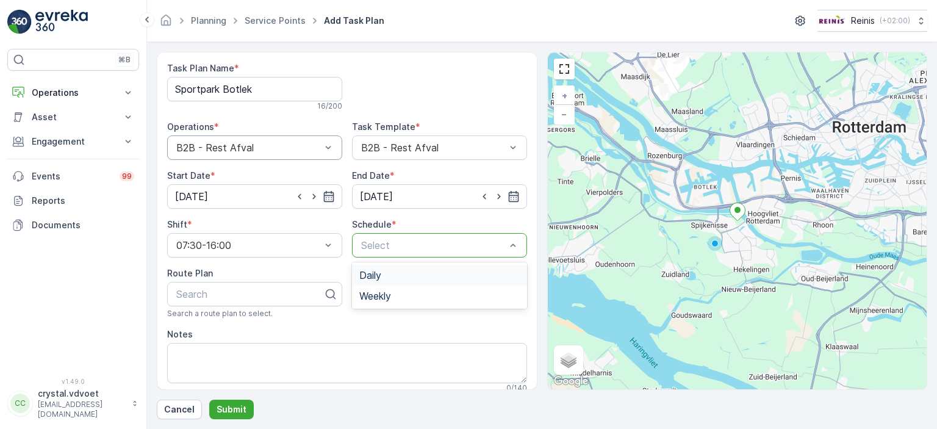
click at [507, 251] on div at bounding box center [513, 245] width 12 height 23
click at [381, 277] on div "Daily" at bounding box center [439, 275] width 160 height 11
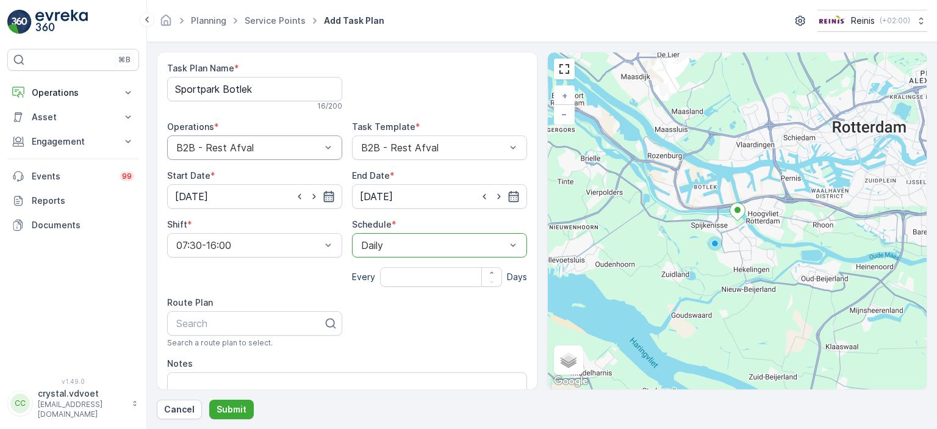
click at [327, 195] on icon "button" at bounding box center [328, 196] width 10 height 11
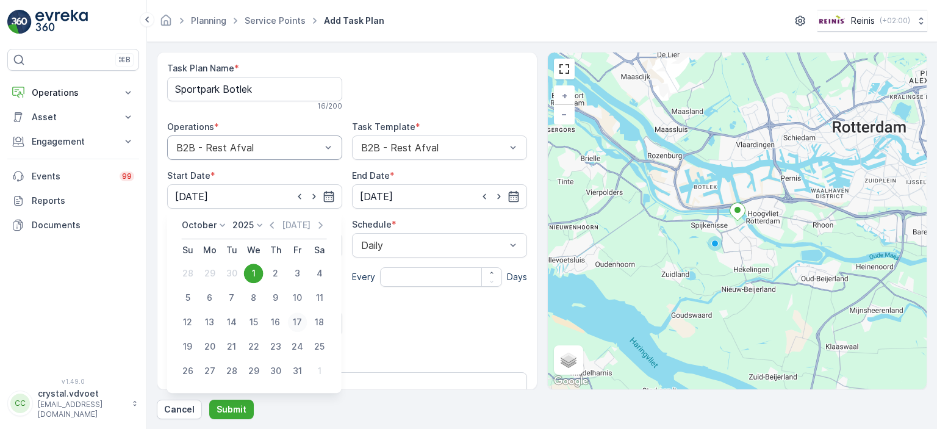
click at [291, 316] on div "17" at bounding box center [298, 322] width 20 height 20
type input "[DATE]"
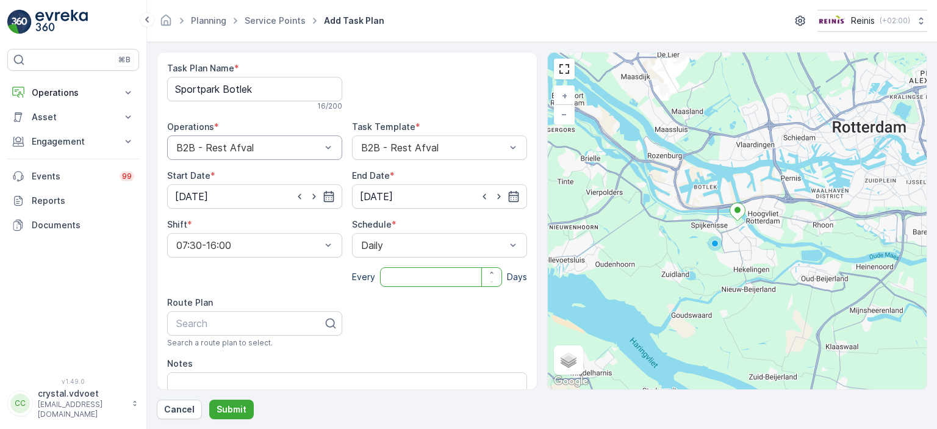
click at [413, 274] on input "number" at bounding box center [441, 277] width 122 height 20
type input "30"
click at [413, 275] on input "30" at bounding box center [441, 277] width 122 height 20
click at [373, 321] on div "Task Plan Name * Sportpark Botlek 16 / 200 Operations * B2B - Rest Afval Task T…" at bounding box center [347, 265] width 360 height 407
click at [502, 246] on div at bounding box center [433, 245] width 147 height 11
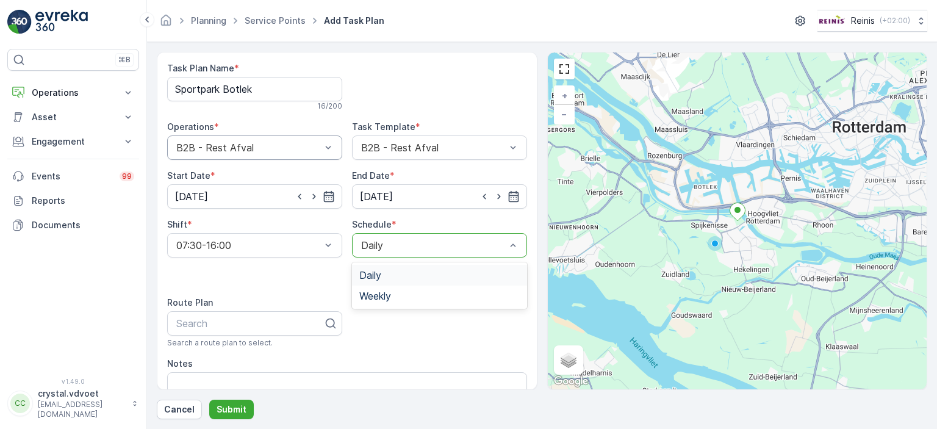
click at [470, 270] on div "Daily" at bounding box center [439, 275] width 160 height 11
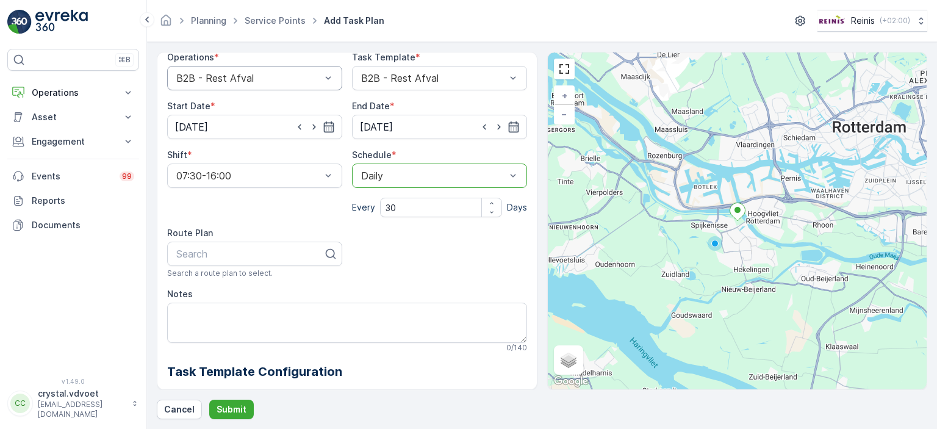
scroll to position [71, 0]
click at [280, 310] on textarea "Notes" at bounding box center [347, 321] width 360 height 40
type textarea "6"
type textarea "1x 660 ltr rest (1x per 4 weken)"
click at [509, 121] on icon "button" at bounding box center [513, 126] width 12 height 12
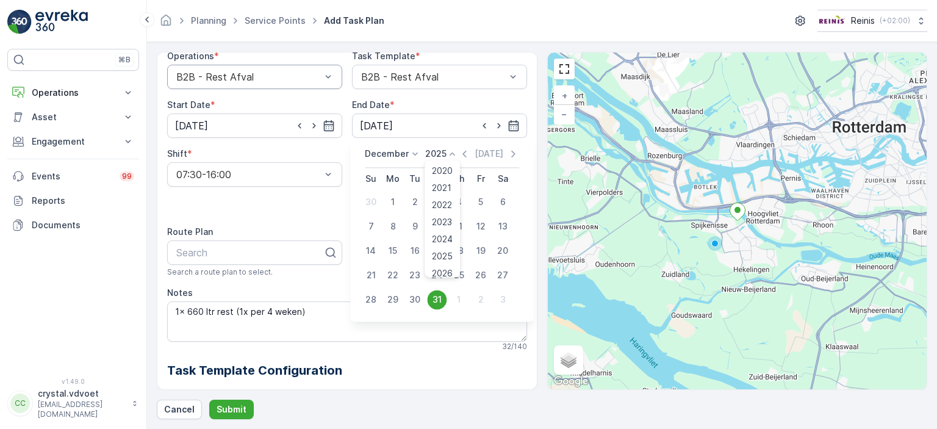
click at [449, 150] on icon at bounding box center [452, 154] width 12 height 12
click at [446, 264] on span "2030" at bounding box center [442, 266] width 21 height 12
click at [411, 297] on div "31" at bounding box center [415, 300] width 20 height 20
type input "[DATE]"
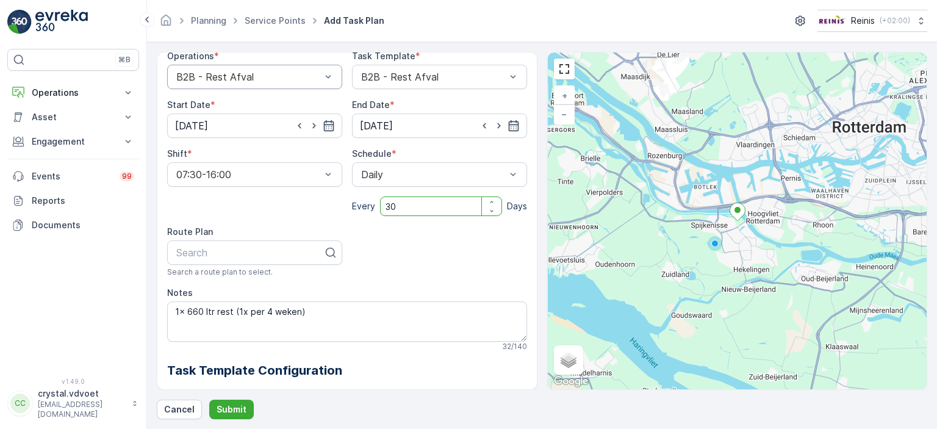
click at [401, 204] on input "30" at bounding box center [441, 206] width 122 height 20
type input "3"
type input "28"
click at [233, 406] on p "Submit" at bounding box center [231, 409] width 30 height 12
